Goal: Task Accomplishment & Management: Complete application form

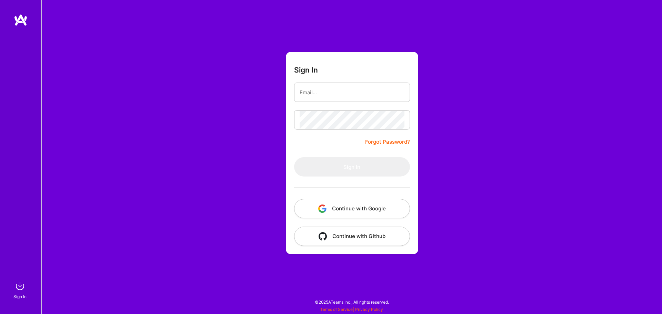
click at [306, 205] on button "Continue with Google" at bounding box center [352, 208] width 116 height 19
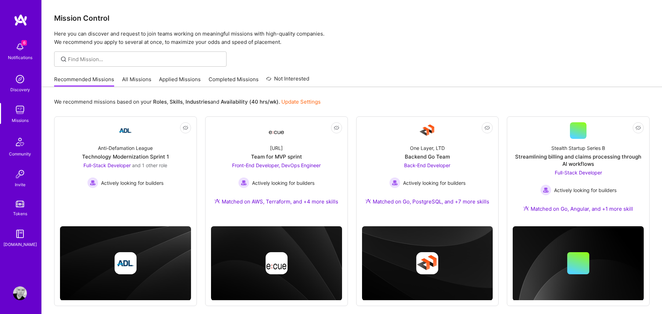
click at [20, 45] on img at bounding box center [20, 47] width 14 height 14
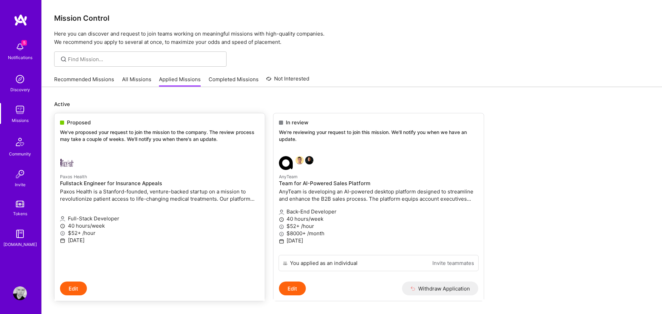
click at [233, 196] on p "Paxos Health is a Stanford-founded, venture-backed startup on a mission to revo…" at bounding box center [159, 195] width 199 height 14
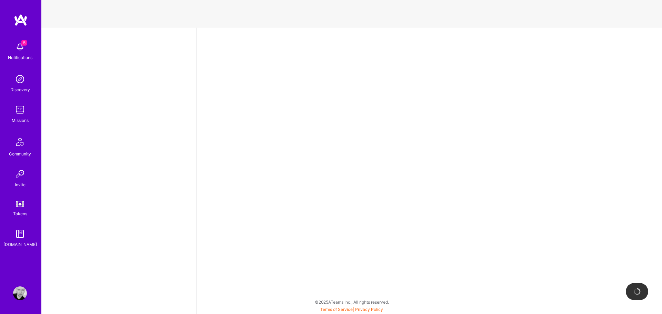
select select "MX"
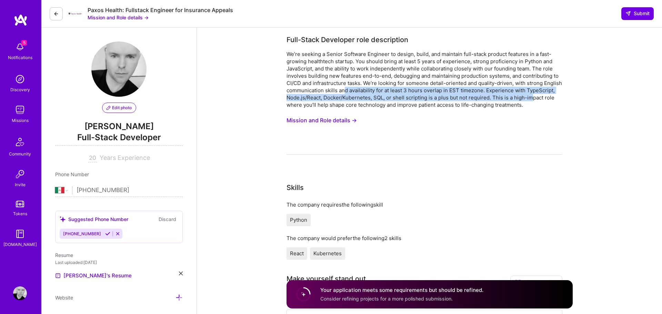
drag, startPoint x: 345, startPoint y: 92, endPoint x: 532, endPoint y: 101, distance: 187.2
click at [532, 100] on div "We’re seeking a Senior Software Engineer to design, build, and maintain full-st…" at bounding box center [425, 79] width 276 height 58
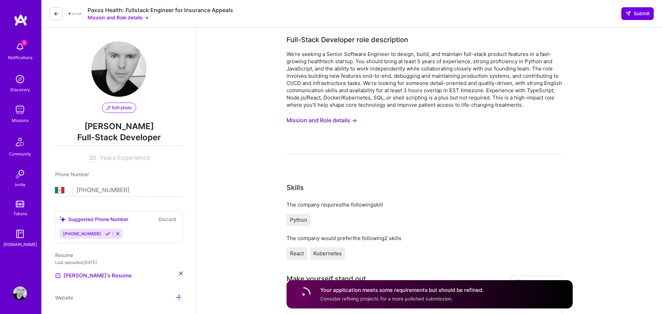
click at [538, 103] on div "We’re seeking a Senior Software Engineer to design, build, and maintain full-st…" at bounding box center [425, 79] width 276 height 58
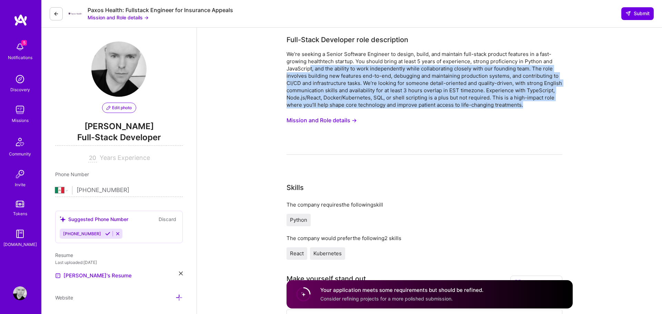
drag, startPoint x: 542, startPoint y: 103, endPoint x: 311, endPoint y: 68, distance: 233.3
click at [311, 68] on div "We’re seeking a Senior Software Engineer to design, build, and maintain full-st…" at bounding box center [425, 79] width 276 height 58
